Goal: Find specific page/section: Find specific page/section

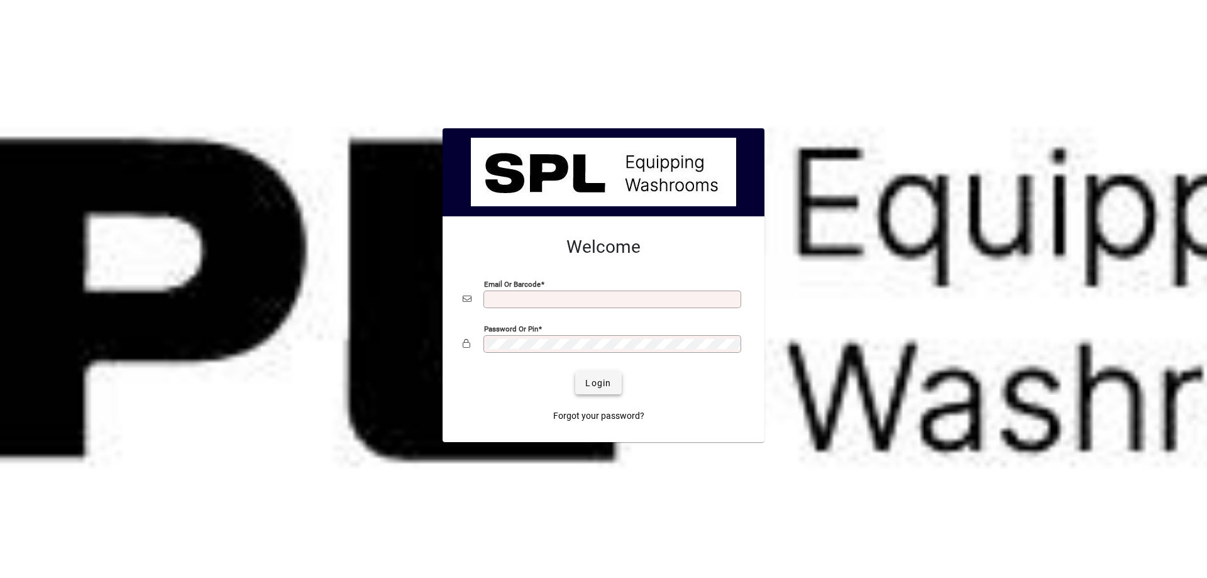
type input "**********"
click at [598, 380] on span "Login" at bounding box center [599, 383] width 26 height 13
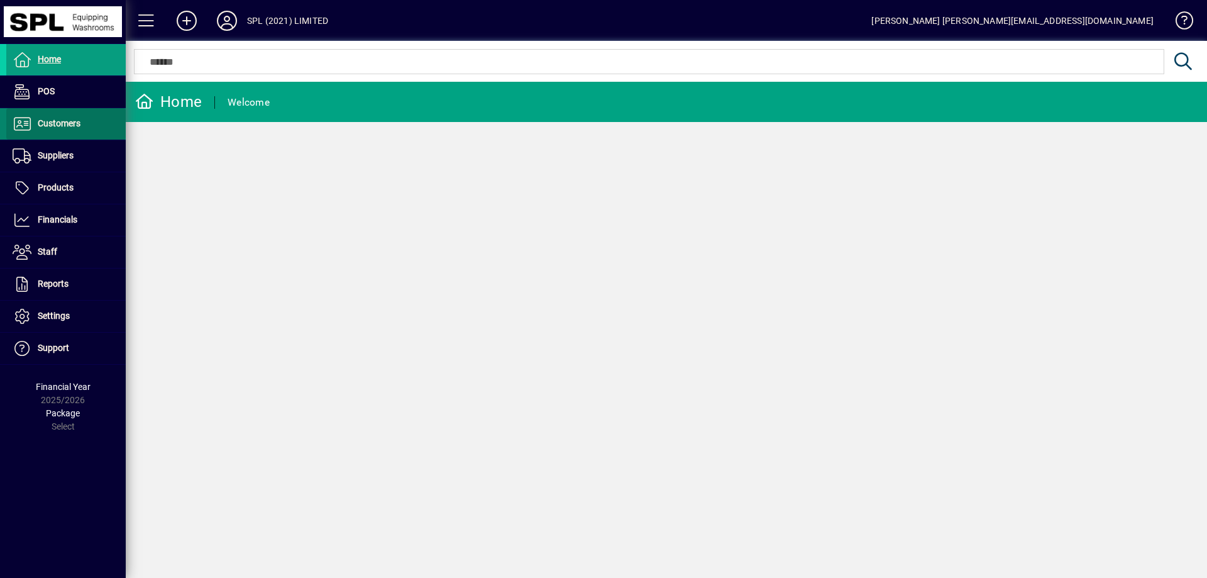
click at [71, 131] on span at bounding box center [65, 124] width 119 height 30
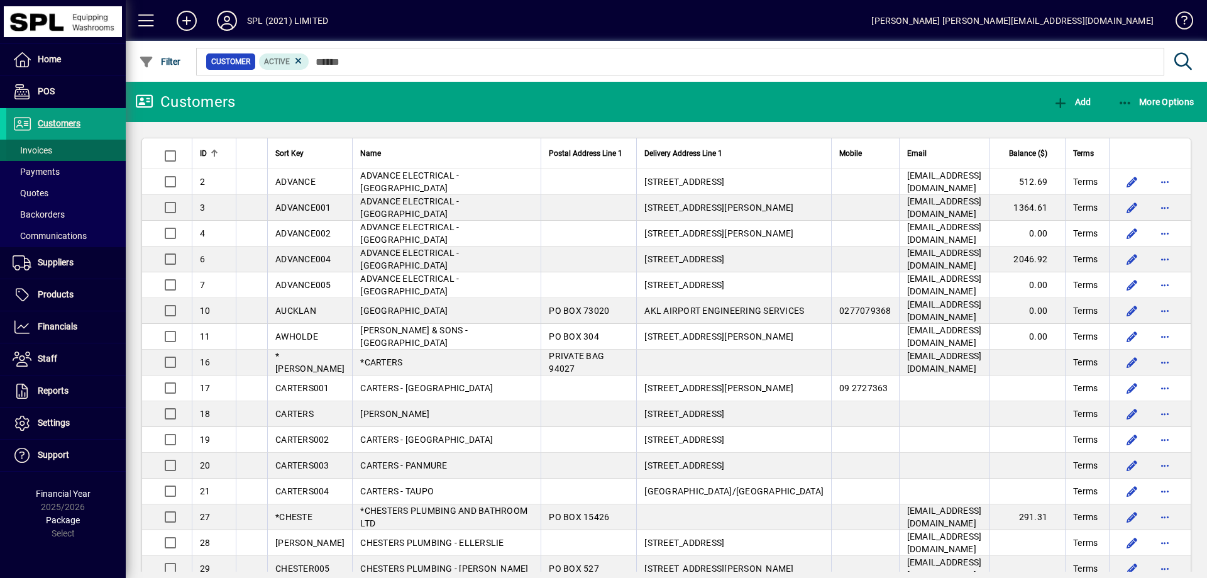
click at [33, 152] on span "Invoices" at bounding box center [33, 150] width 40 height 10
